Goal: Transaction & Acquisition: Purchase product/service

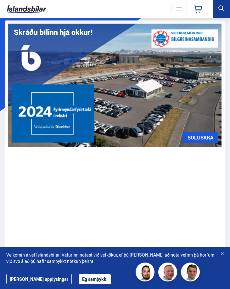
click at [79, 280] on button "Ég samþykki" at bounding box center [95, 279] width 32 height 10
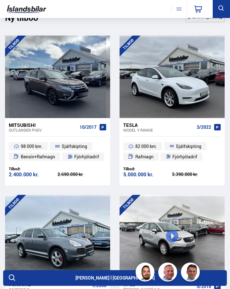
scroll to position [1087, 0]
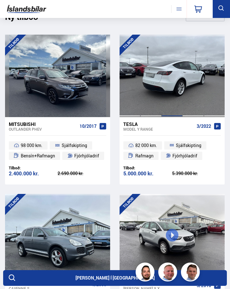
click at [166, 98] on div at bounding box center [171, 76] width 21 height 82
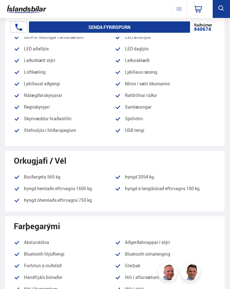
scroll to position [641, 0]
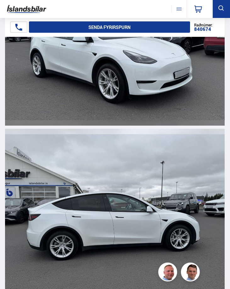
scroll to position [1460, 0]
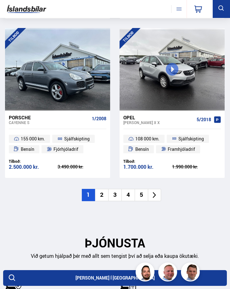
scroll to position [1254, 0]
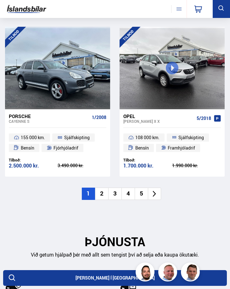
click at [104, 194] on li "2" at bounding box center [101, 194] width 13 height 12
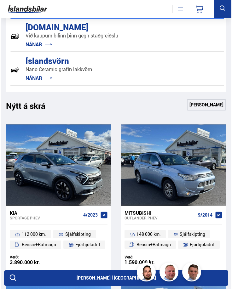
scroll to position [0, 0]
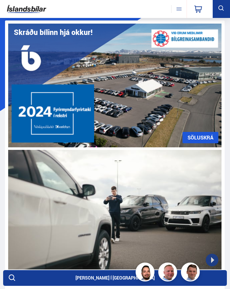
click at [186, 3] on nav "Klettháls, 110 Reykjavík 0" at bounding box center [192, 9] width 42 height 18
click at [183, 7] on button at bounding box center [178, 9] width 15 height 8
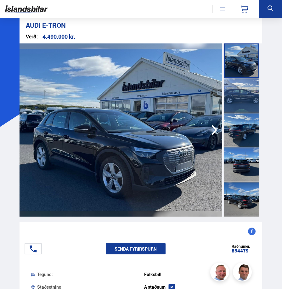
scroll to position [4, 0]
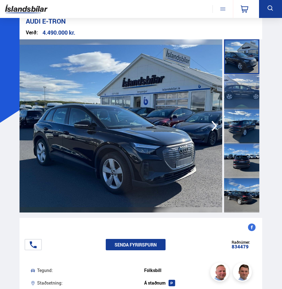
click at [210, 127] on icon "button" at bounding box center [214, 125] width 13 height 15
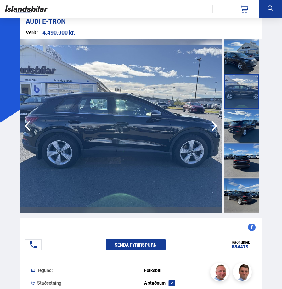
click at [210, 127] on icon "button" at bounding box center [214, 125] width 13 height 15
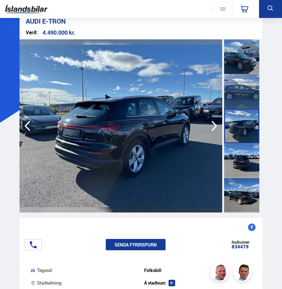
click at [210, 127] on icon "button" at bounding box center [214, 125] width 13 height 15
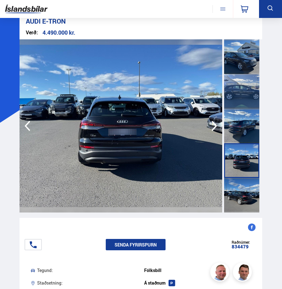
click at [216, 126] on icon "button" at bounding box center [214, 126] width 6 height 10
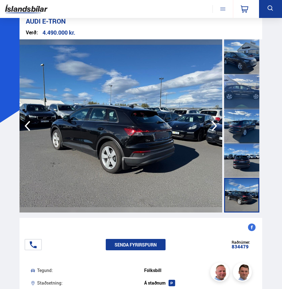
click at [216, 126] on icon "button" at bounding box center [214, 126] width 6 height 10
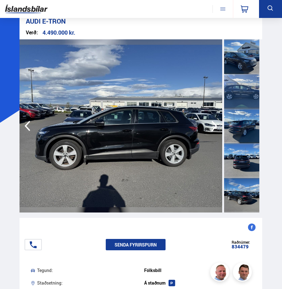
click at [216, 126] on icon "button" at bounding box center [214, 126] width 6 height 10
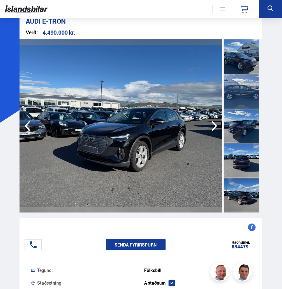
click at [216, 126] on icon "button" at bounding box center [214, 126] width 6 height 10
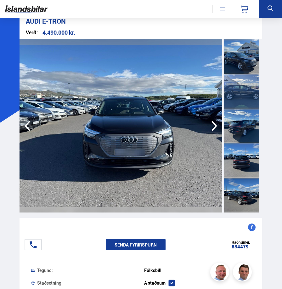
click at [216, 126] on icon "button" at bounding box center [214, 126] width 6 height 10
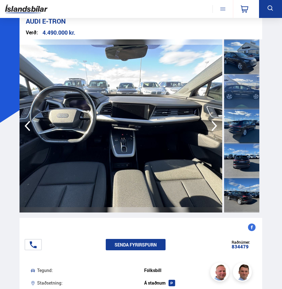
click at [216, 126] on icon "button" at bounding box center [214, 126] width 6 height 10
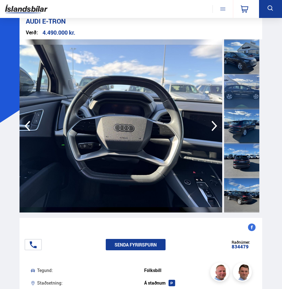
click at [216, 126] on icon "button" at bounding box center [214, 126] width 6 height 10
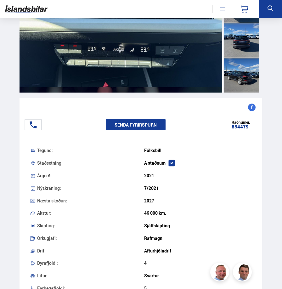
scroll to position [134, 0]
